Goal: Task Accomplishment & Management: Complete application form

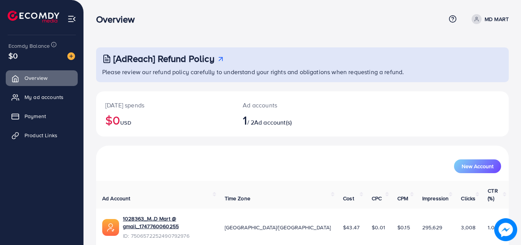
scroll to position [18, 0]
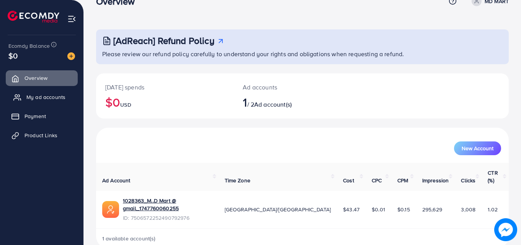
click at [59, 100] on span "My ad accounts" at bounding box center [45, 97] width 39 height 8
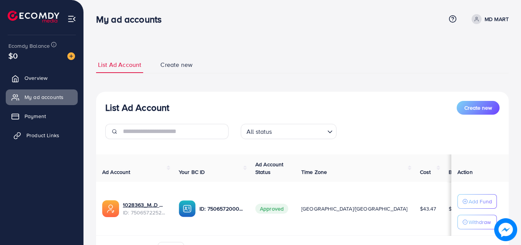
click at [47, 135] on span "Product Links" at bounding box center [42, 136] width 33 height 8
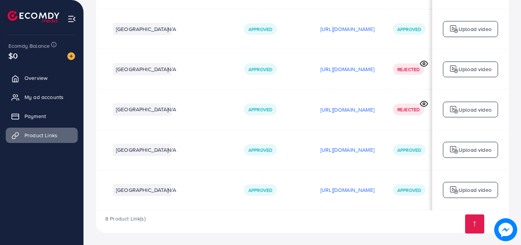
scroll to position [0, 130]
click at [351, 29] on p "[URL][DOMAIN_NAME]" at bounding box center [347, 29] width 54 height 9
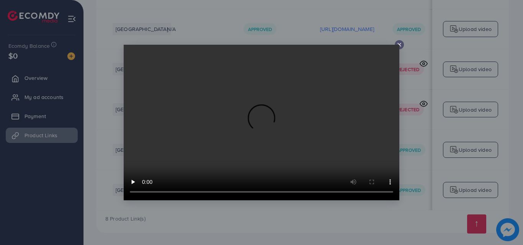
click at [398, 43] on icon at bounding box center [399, 45] width 6 height 6
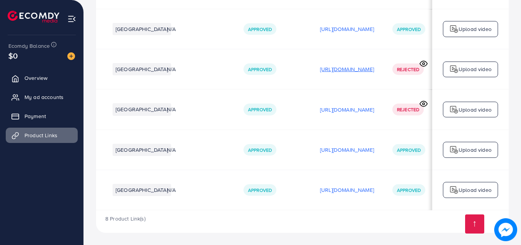
click at [374, 70] on p "[URL][DOMAIN_NAME]" at bounding box center [347, 69] width 54 height 9
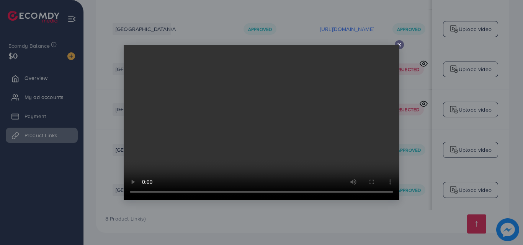
click at [388, 70] on video at bounding box center [262, 123] width 276 height 156
click at [400, 44] on icon at bounding box center [399, 45] width 6 height 6
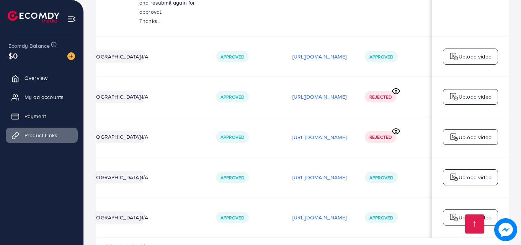
scroll to position [265, 0]
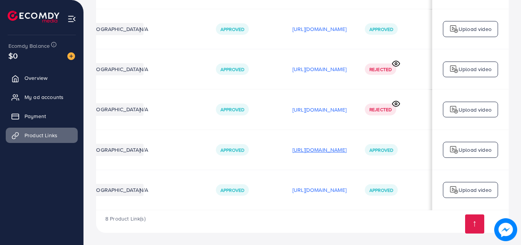
click at [293, 149] on p "[URL][DOMAIN_NAME]" at bounding box center [320, 149] width 54 height 9
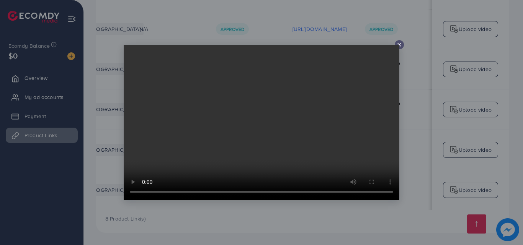
click at [399, 41] on div at bounding box center [399, 44] width 9 height 9
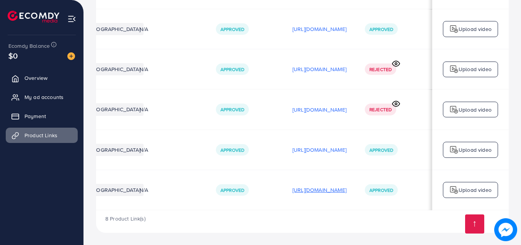
click at [319, 190] on p "[URL][DOMAIN_NAME]" at bounding box center [320, 190] width 54 height 9
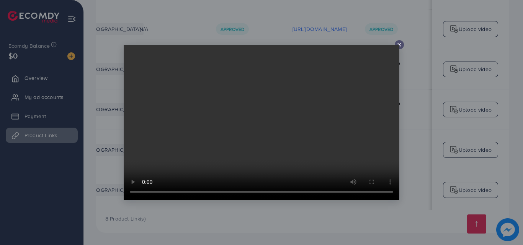
click at [401, 45] on icon at bounding box center [399, 45] width 6 height 6
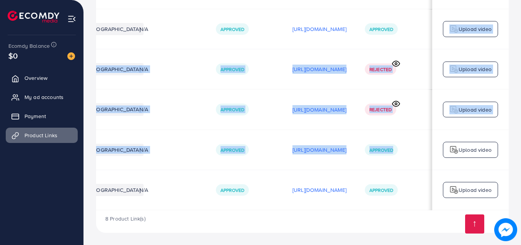
drag, startPoint x: 401, startPoint y: 45, endPoint x: 374, endPoint y: 132, distance: 90.9
click at [374, 132] on tbody "[URL][DOMAIN_NAME] [GEOGRAPHIC_DATA] N/A Approved [URL][DOMAIN_NAME] Approved U…" at bounding box center [224, 26] width 570 height 368
click at [374, 132] on td "Approved" at bounding box center [394, 150] width 77 height 40
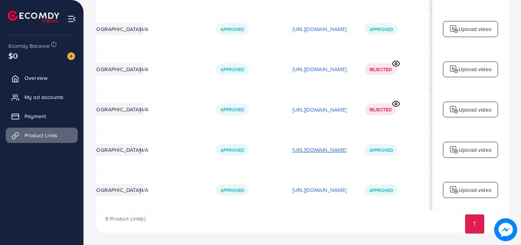
click at [332, 149] on p "[URL][DOMAIN_NAME]" at bounding box center [320, 149] width 54 height 9
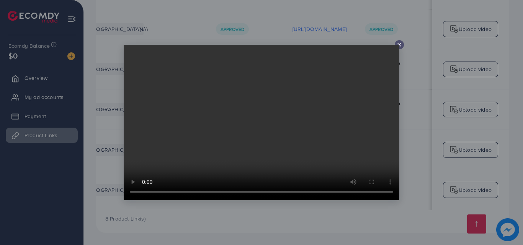
click at [332, 149] on video at bounding box center [262, 123] width 276 height 156
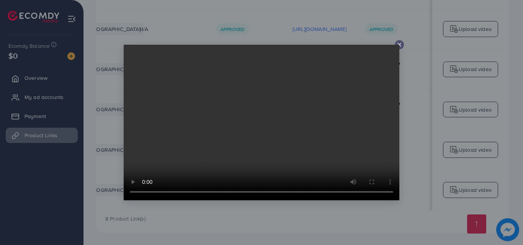
click at [332, 149] on video at bounding box center [262, 123] width 276 height 156
click at [398, 43] on icon at bounding box center [399, 45] width 6 height 6
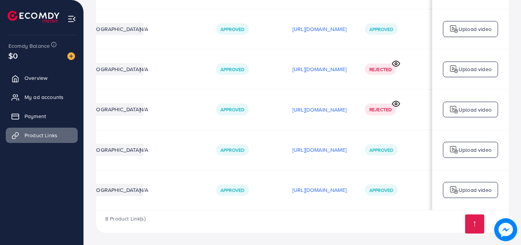
click at [307, 160] on td "[URL][DOMAIN_NAME]" at bounding box center [319, 150] width 72 height 40
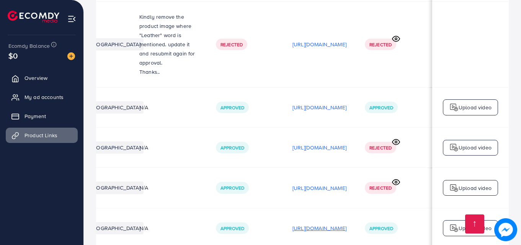
scroll to position [0, 0]
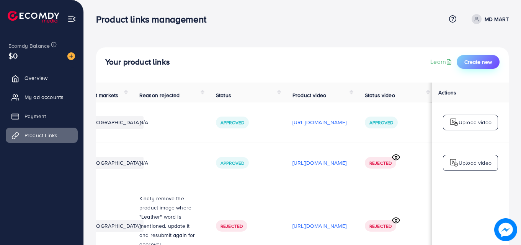
click at [474, 63] on span "Create new" at bounding box center [478, 62] width 28 height 8
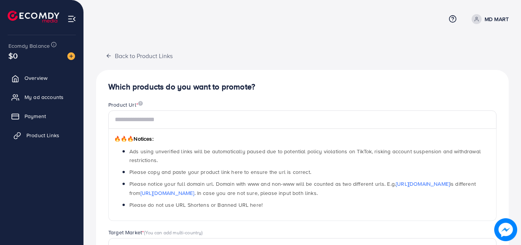
click at [55, 131] on link "Product Links" at bounding box center [42, 135] width 72 height 15
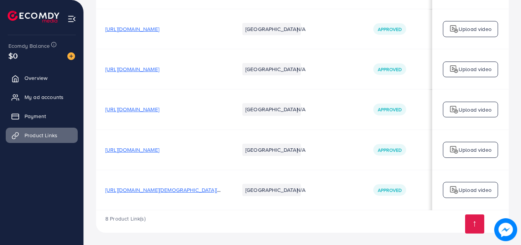
scroll to position [0, 194]
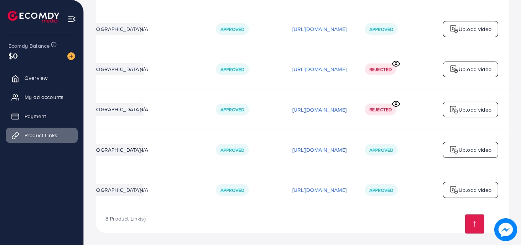
click at [394, 103] on icon at bounding box center [396, 104] width 8 height 8
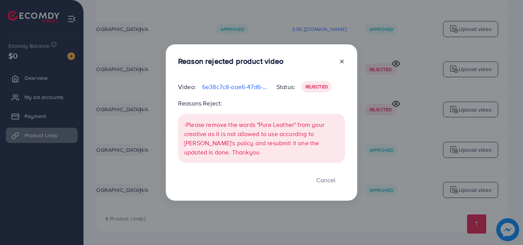
click at [373, 127] on div "Reason rejected product video Video: 6e38c7c8-aae6-47d6-8f8e-d6c1b6dd8fd2-17558…" at bounding box center [261, 122] width 523 height 245
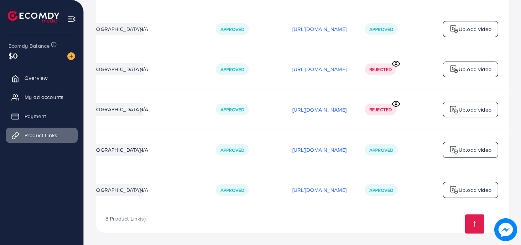
scroll to position [0, 192]
click at [373, 127] on td "Rejected" at bounding box center [394, 110] width 77 height 40
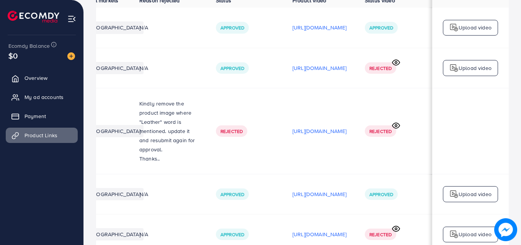
scroll to position [0, 0]
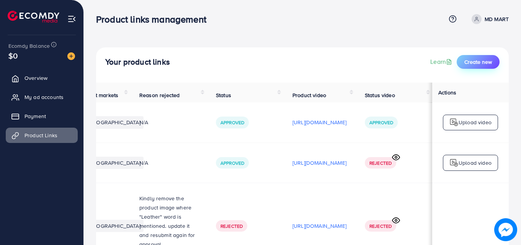
click at [476, 63] on span "Create new" at bounding box center [478, 62] width 28 height 8
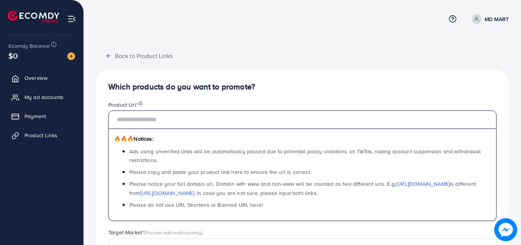
click at [199, 122] on input "text" at bounding box center [302, 120] width 388 height 18
paste input "**********"
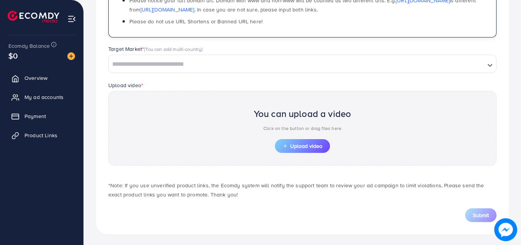
scroll to position [184, 0]
click at [295, 150] on button "Upload video" at bounding box center [302, 146] width 55 height 14
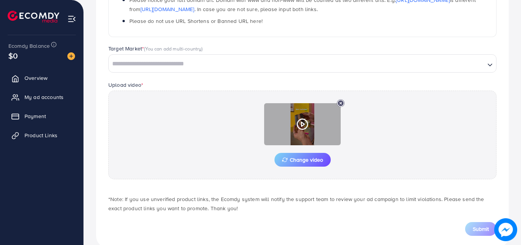
click at [302, 124] on icon at bounding box center [302, 124] width 12 height 12
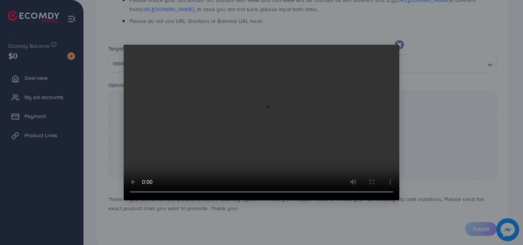
click at [399, 42] on icon at bounding box center [399, 45] width 6 height 6
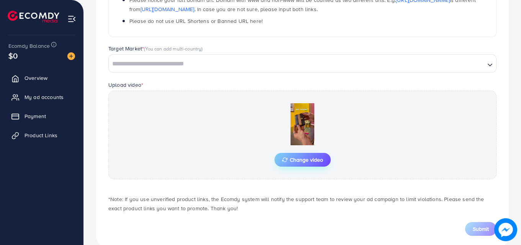
click at [301, 162] on span "Change video" at bounding box center [302, 159] width 41 height 5
click at [291, 157] on span "Change video" at bounding box center [302, 159] width 41 height 5
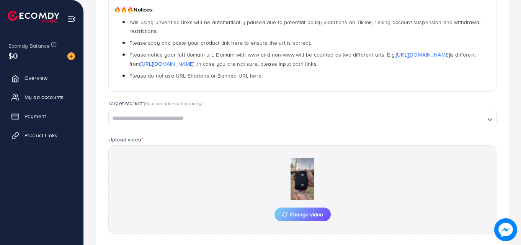
scroll to position [0, 0]
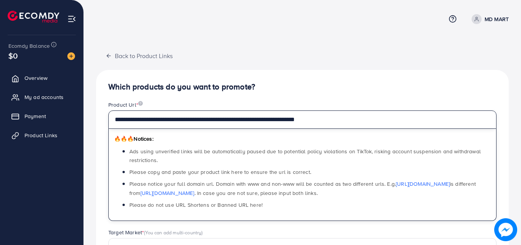
click at [349, 120] on input "**********" at bounding box center [302, 120] width 388 height 18
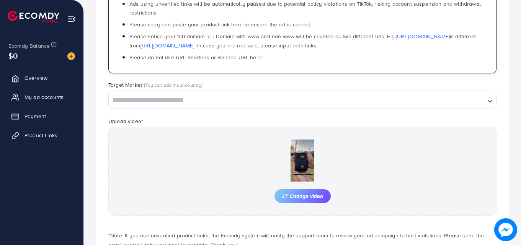
scroll to position [199, 0]
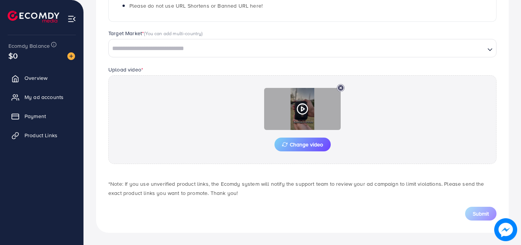
click at [307, 115] on icon at bounding box center [302, 109] width 12 height 12
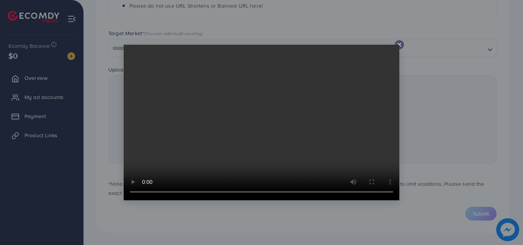
click at [307, 115] on video at bounding box center [262, 123] width 276 height 156
click at [399, 43] on icon at bounding box center [399, 45] width 6 height 6
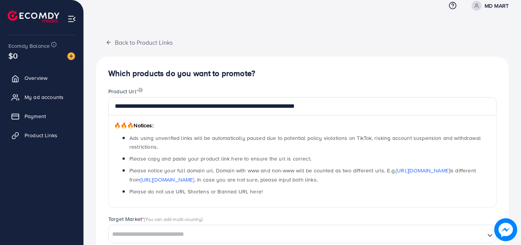
scroll to position [0, 0]
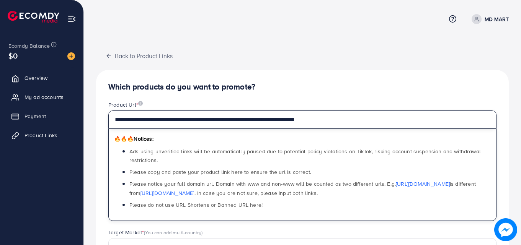
click at [351, 123] on input "**********" at bounding box center [302, 120] width 388 height 18
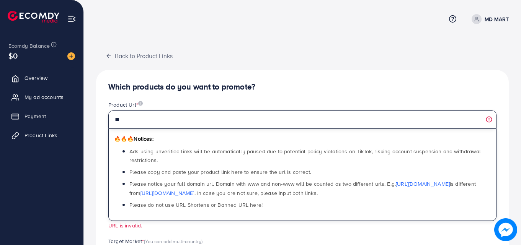
type input "*"
paste input "**********"
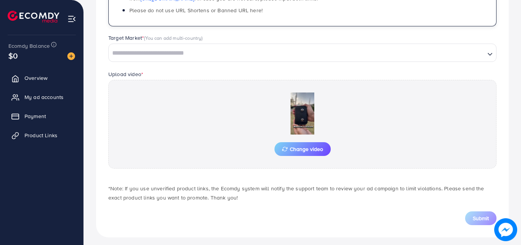
scroll to position [199, 0]
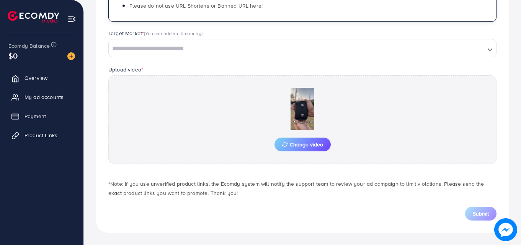
type input "**********"
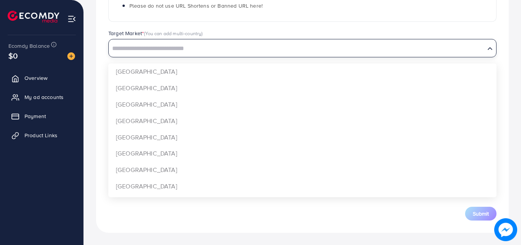
click at [420, 56] on div "Loading..." at bounding box center [302, 48] width 388 height 18
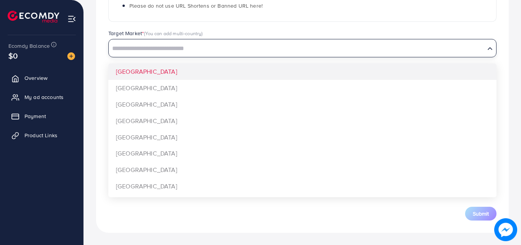
click at [240, 60] on div "Target Market * (You can add multi-country) Loading... [GEOGRAPHIC_DATA] [GEOGR…" at bounding box center [302, 47] width 400 height 36
click at [236, 48] on input "Search for option" at bounding box center [297, 49] width 375 height 12
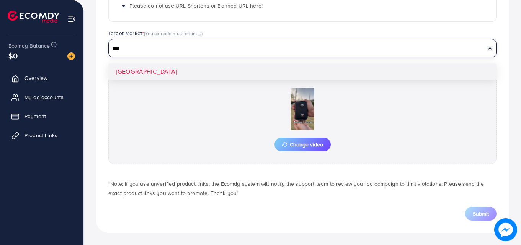
type input "***"
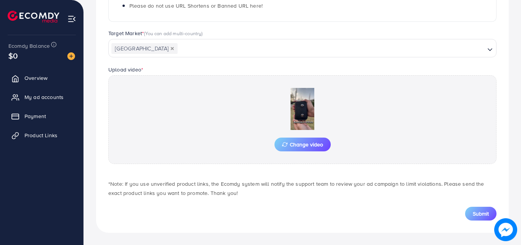
click at [196, 71] on div "**********" at bounding box center [302, 52] width 413 height 363
click at [476, 214] on span "Submit" at bounding box center [481, 214] width 16 height 8
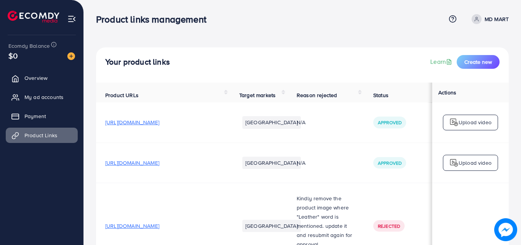
scroll to position [305, 0]
